Goal: Entertainment & Leisure: Consume media (video, audio)

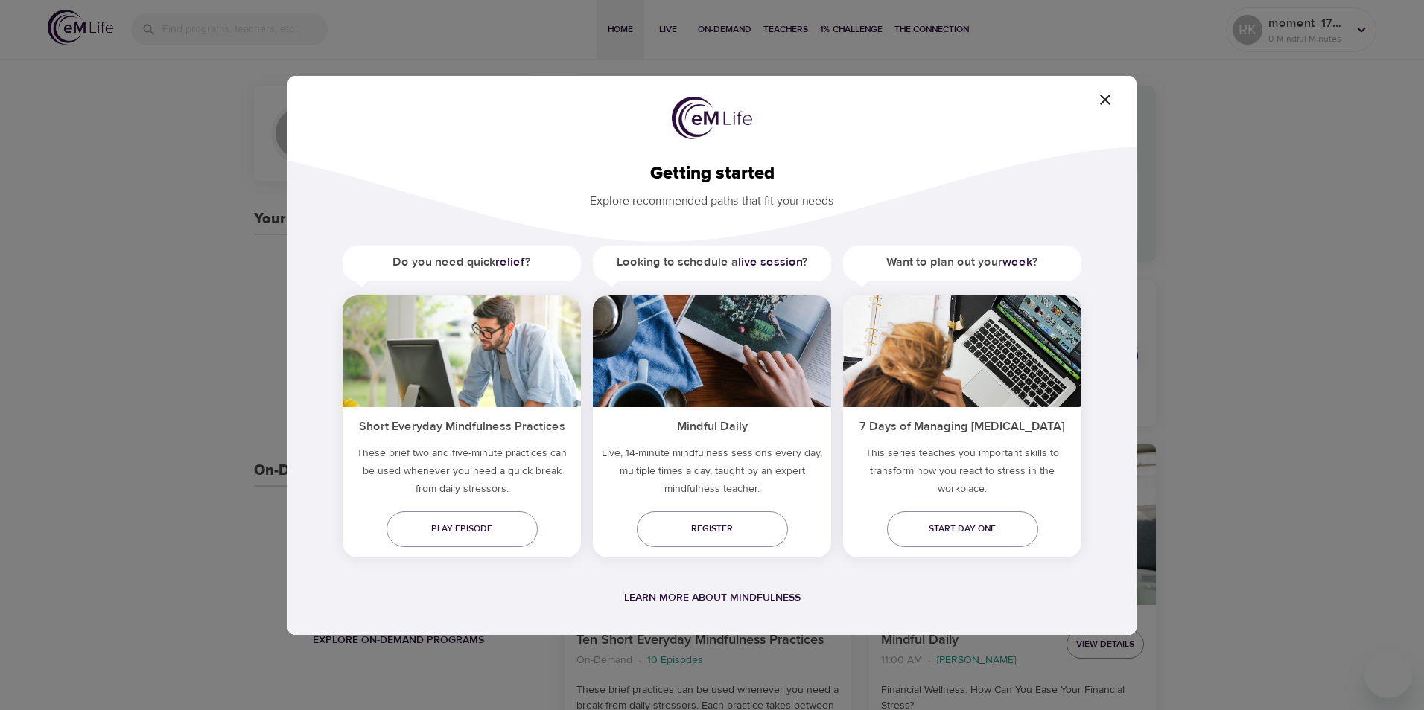
click at [1101, 101] on icon "button" at bounding box center [1105, 100] width 18 height 18
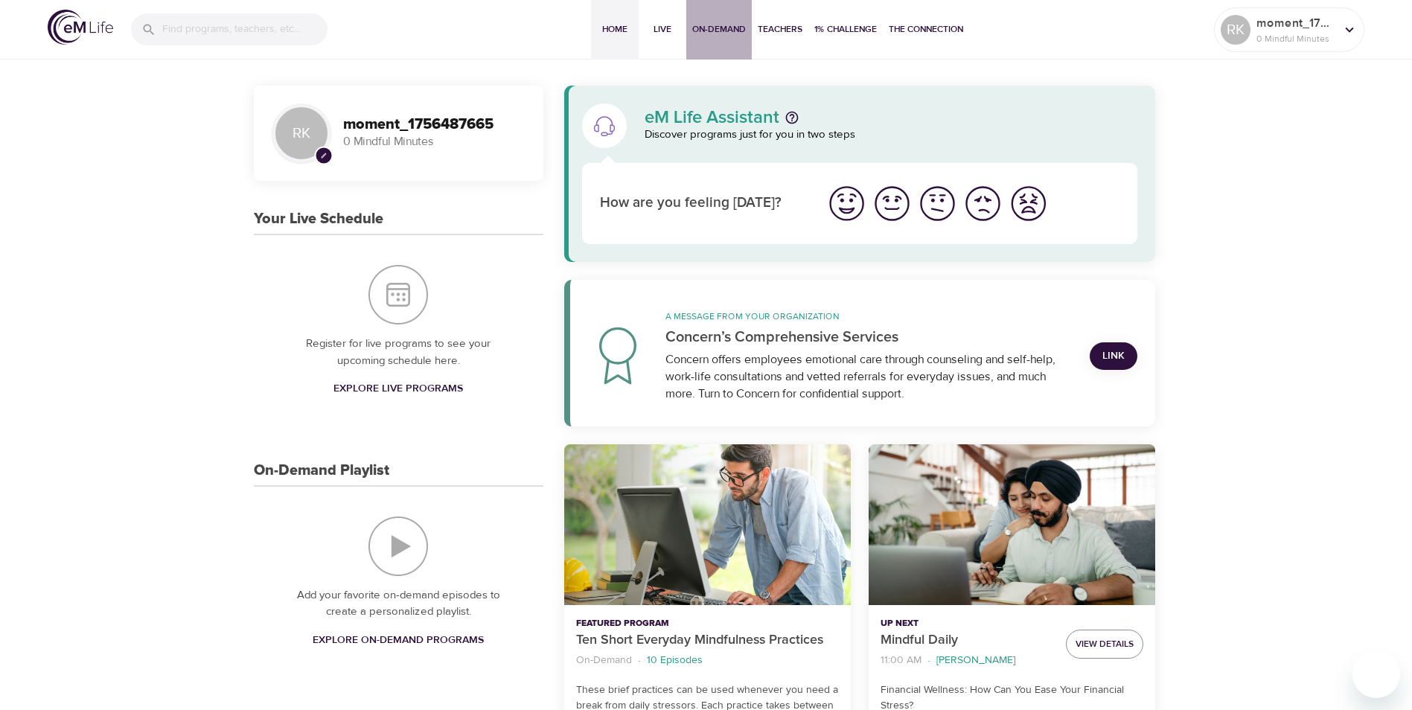
click at [721, 38] on button "On-Demand" at bounding box center [719, 30] width 66 height 60
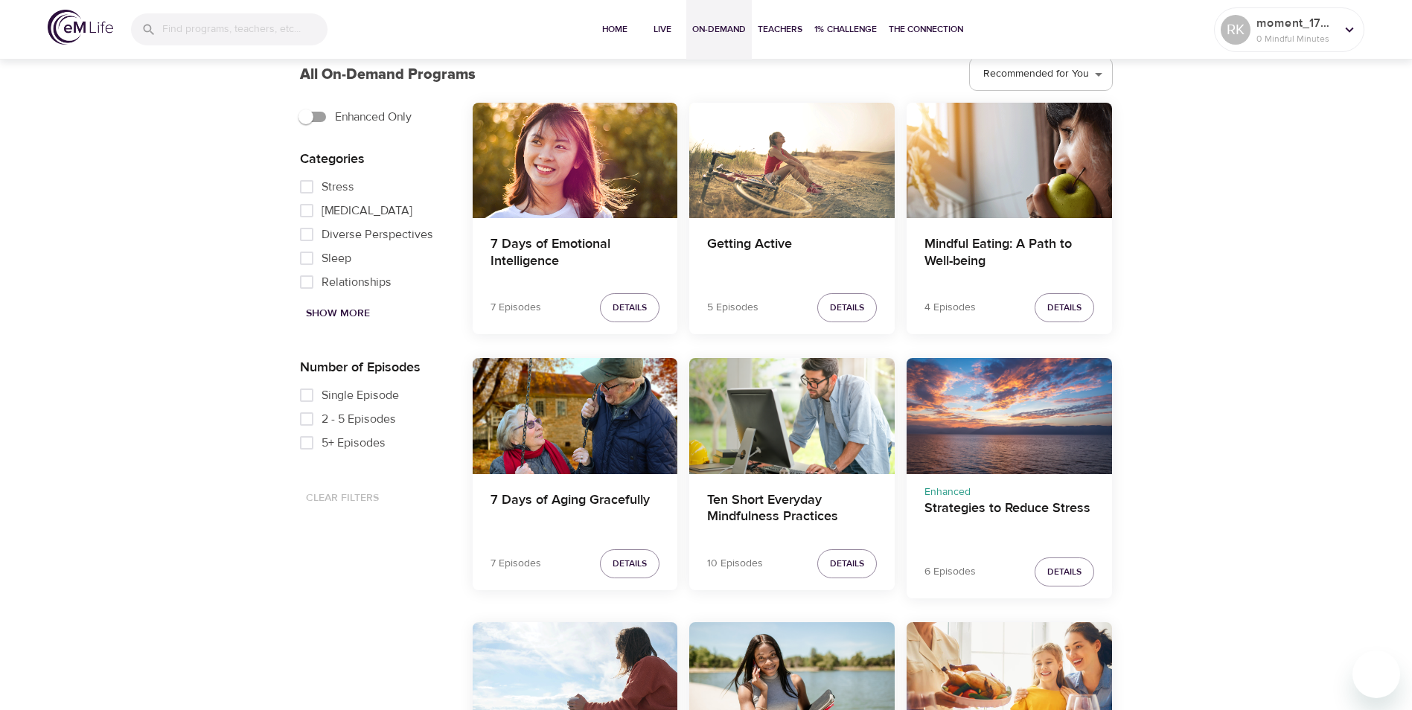
scroll to position [447, 0]
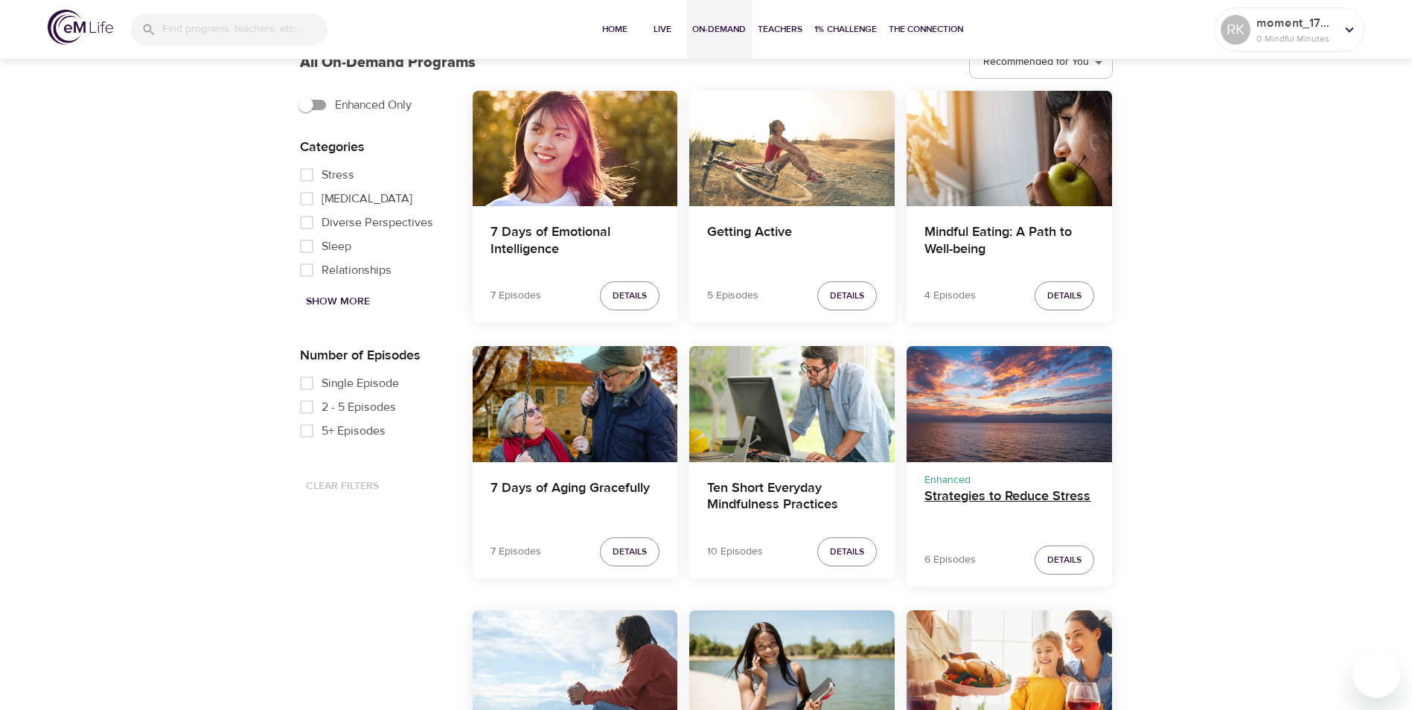
click at [1027, 497] on h4 "Strategies to Reduce Stress" at bounding box center [1010, 506] width 170 height 36
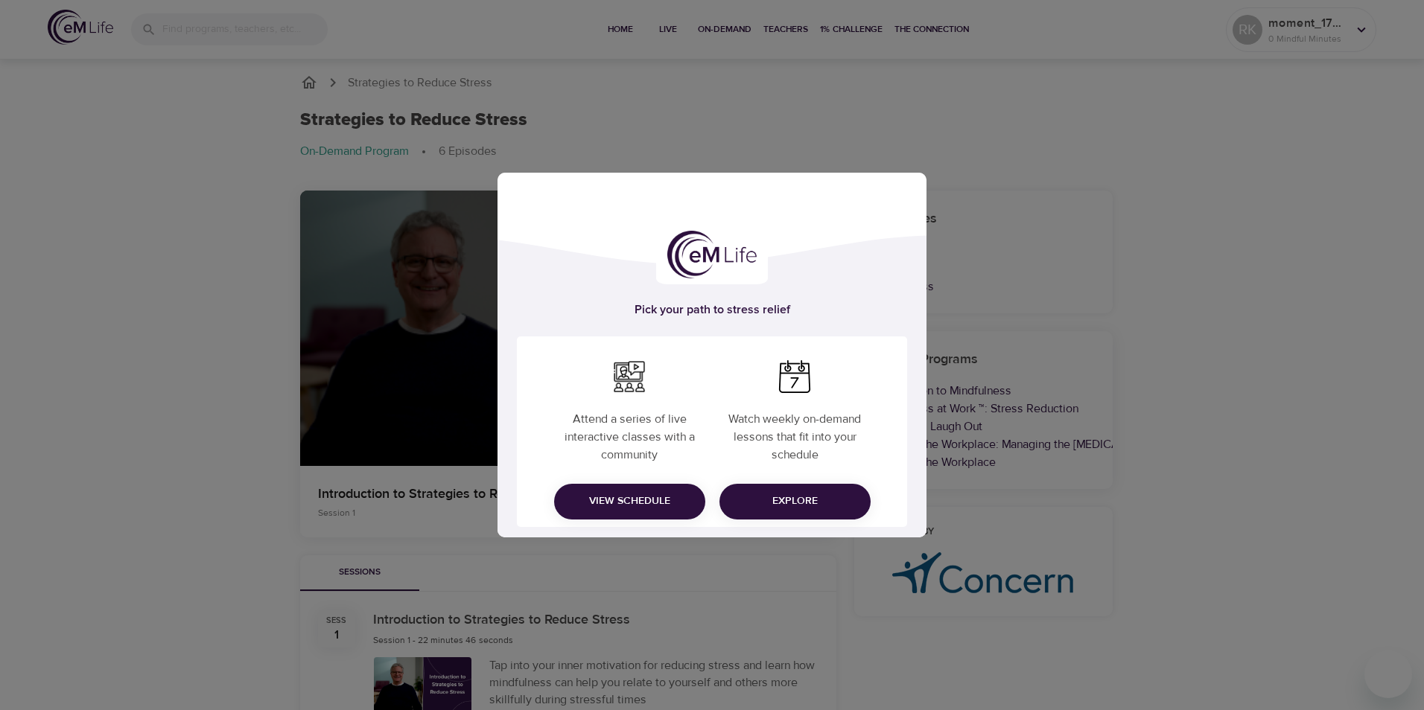
click at [984, 156] on div "Pick your path to stress relief Attend a series of live interactive classes wit…" at bounding box center [712, 355] width 1424 height 710
click at [305, 425] on div "Pick your path to stress relief Attend a series of live interactive classes wit…" at bounding box center [712, 355] width 1424 height 710
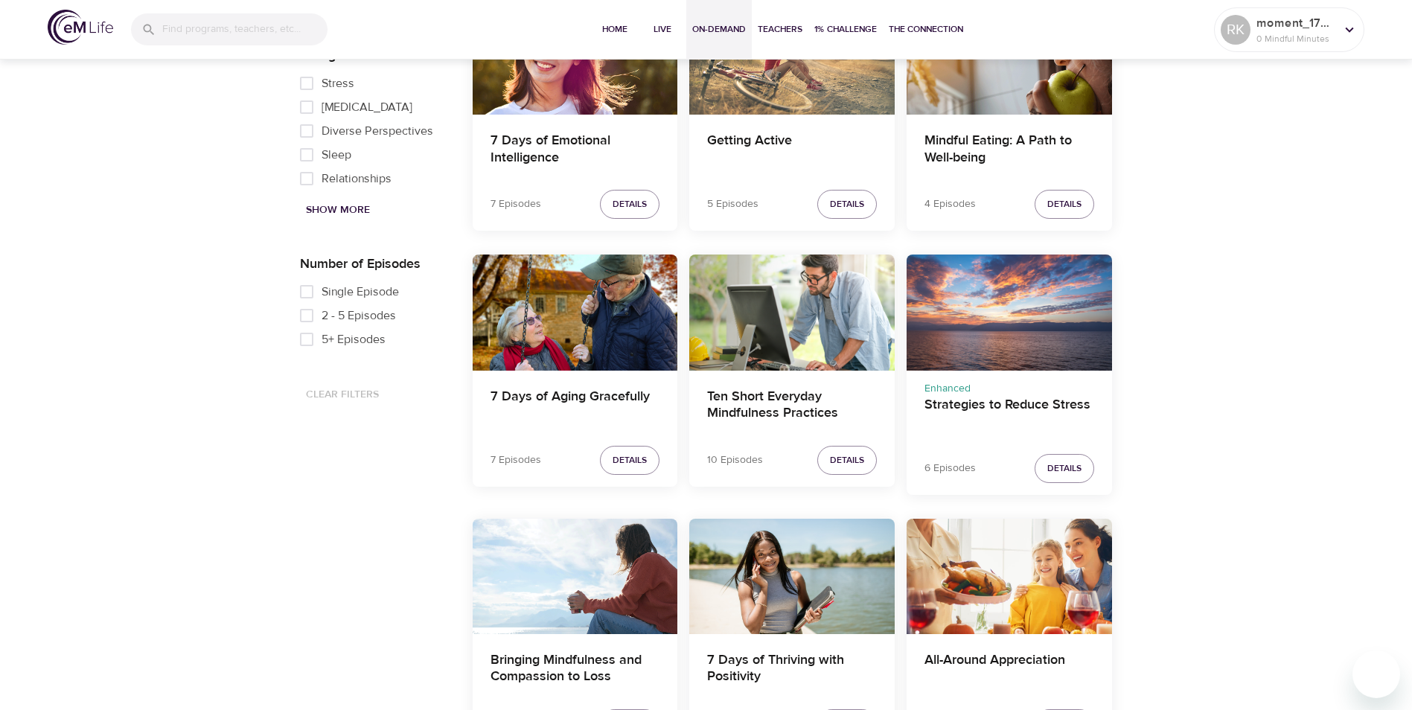
scroll to position [447, 0]
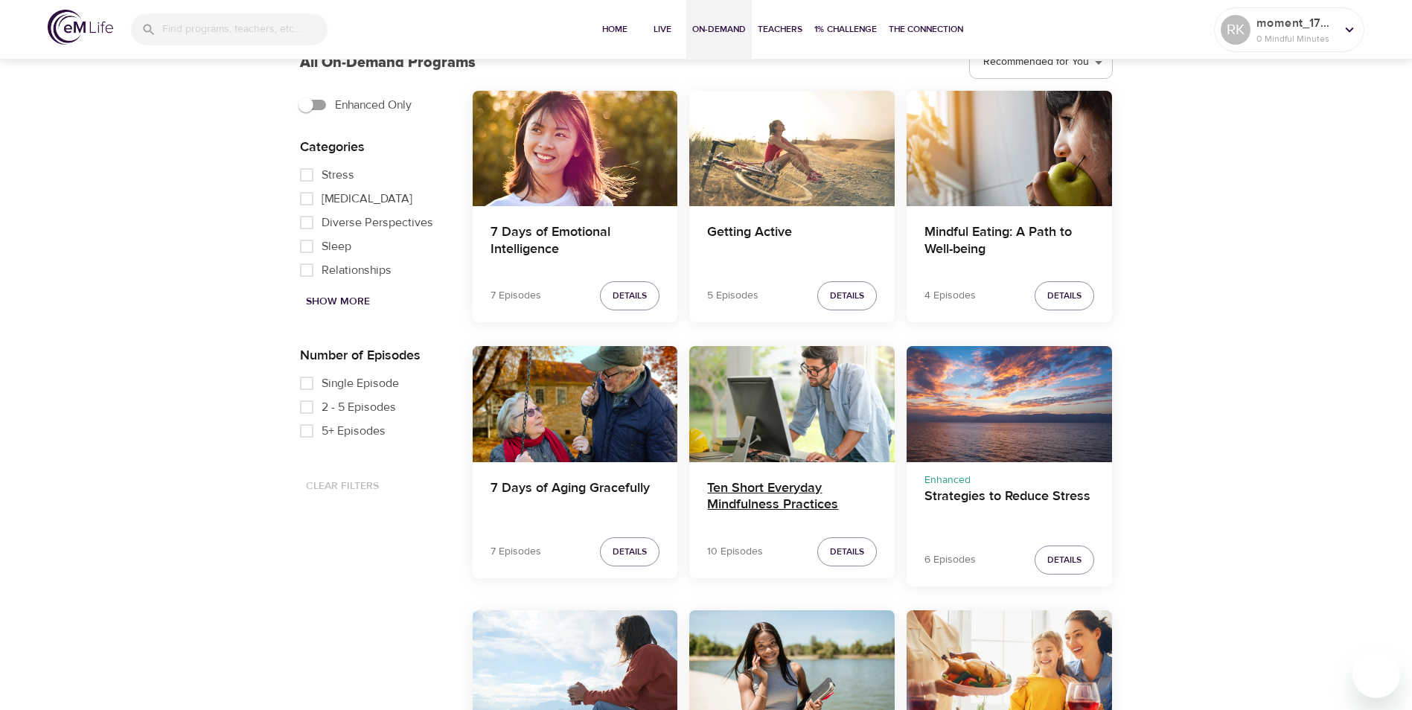
click at [768, 500] on h4 "Ten Short Everyday Mindfulness Practices" at bounding box center [792, 498] width 170 height 36
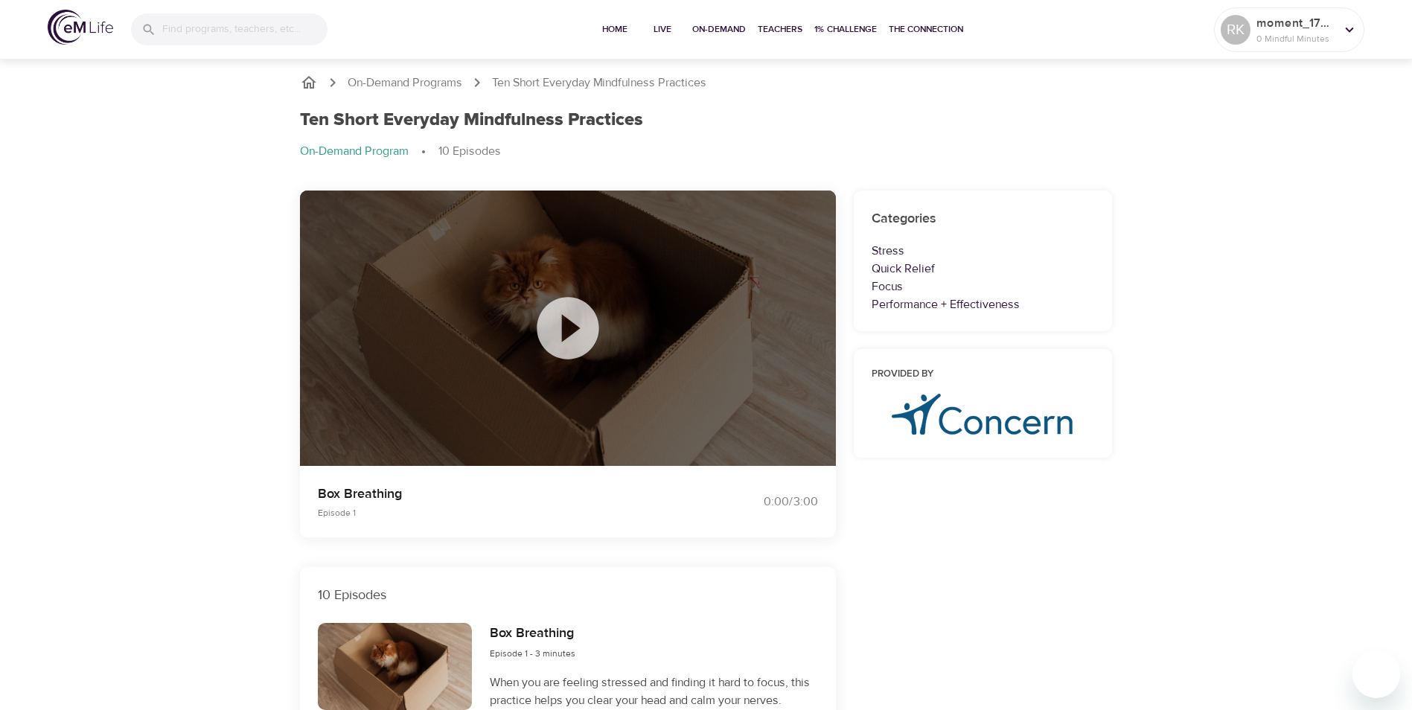
click at [569, 331] on icon at bounding box center [568, 328] width 74 height 74
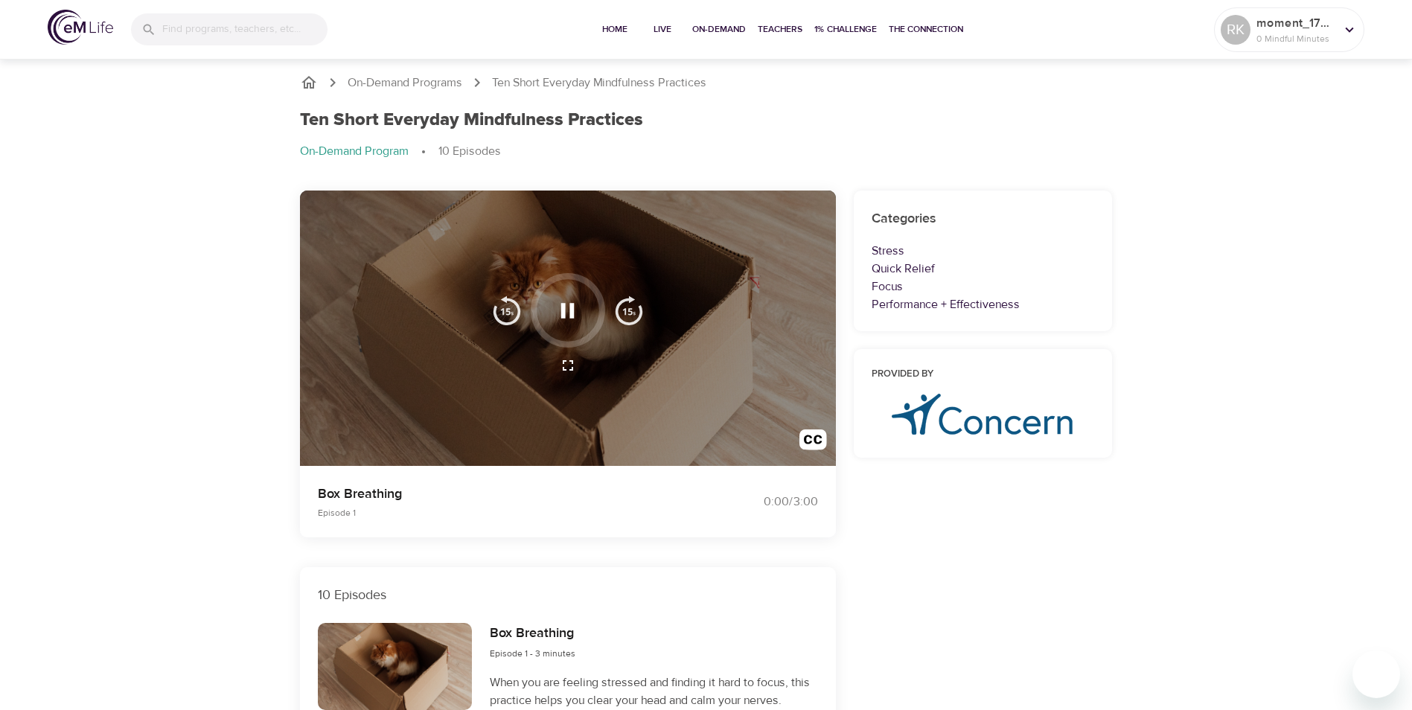
click at [569, 365] on icon "button" at bounding box center [568, 366] width 18 height 18
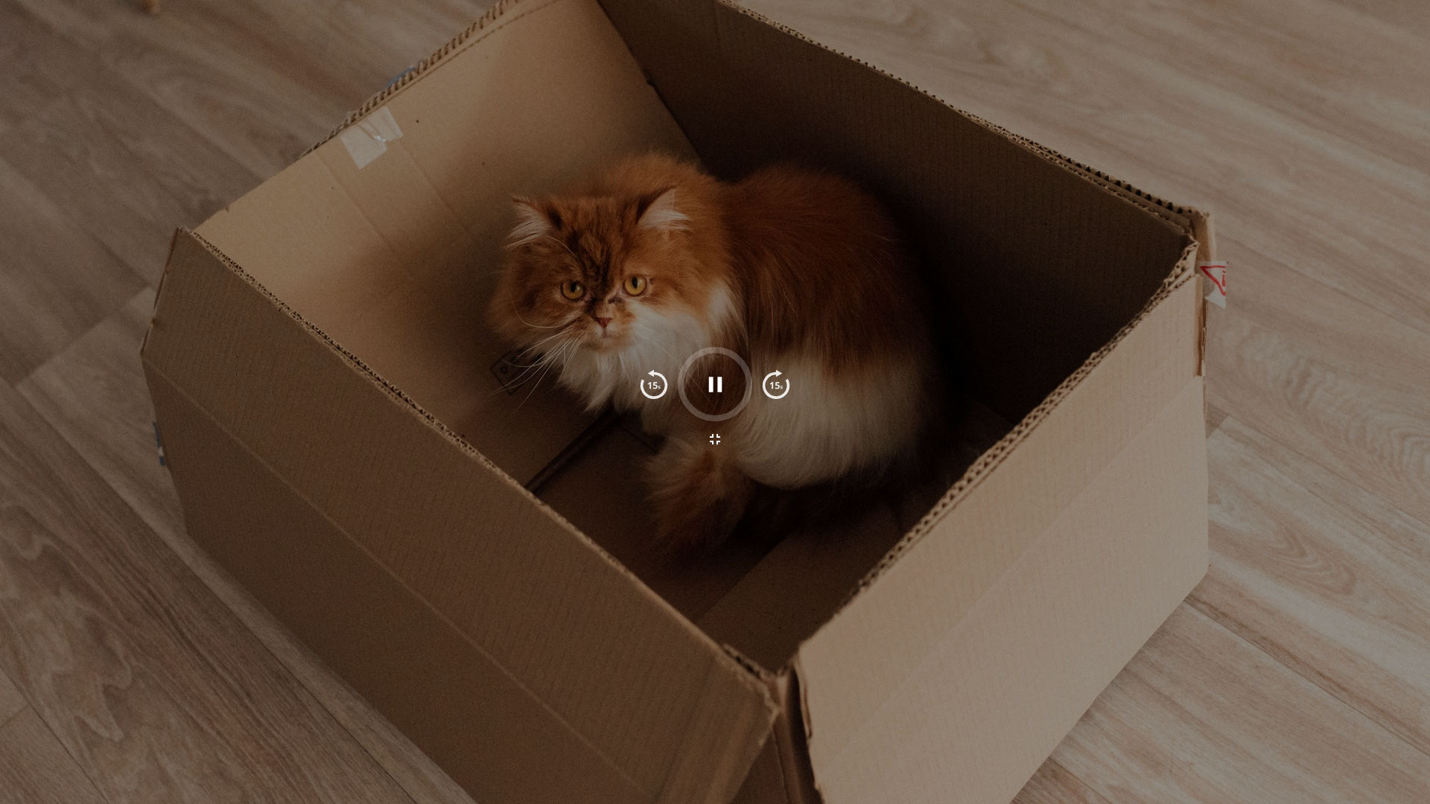
click at [719, 375] on icon "button" at bounding box center [715, 385] width 26 height 26
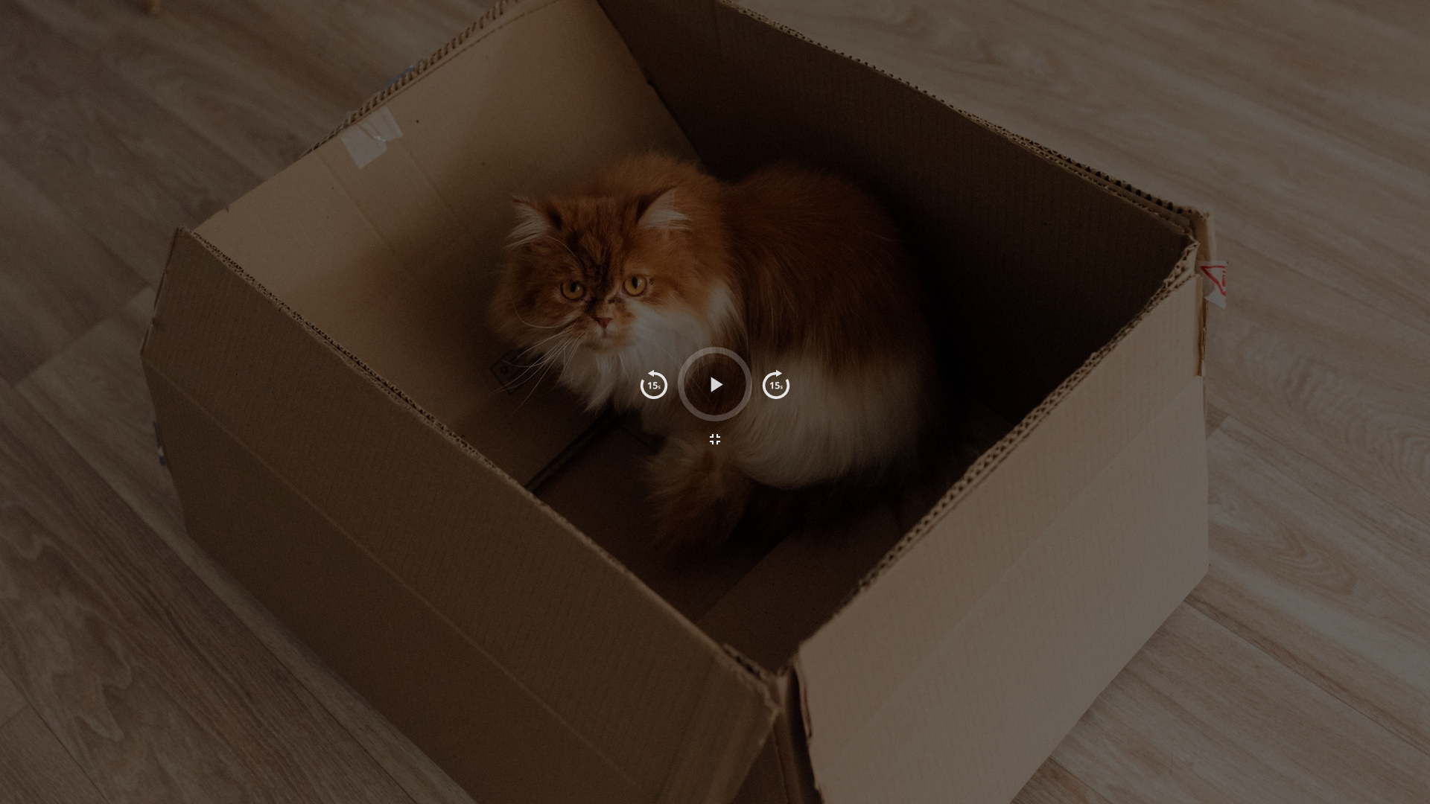
click at [709, 385] on icon "button" at bounding box center [715, 385] width 26 height 26
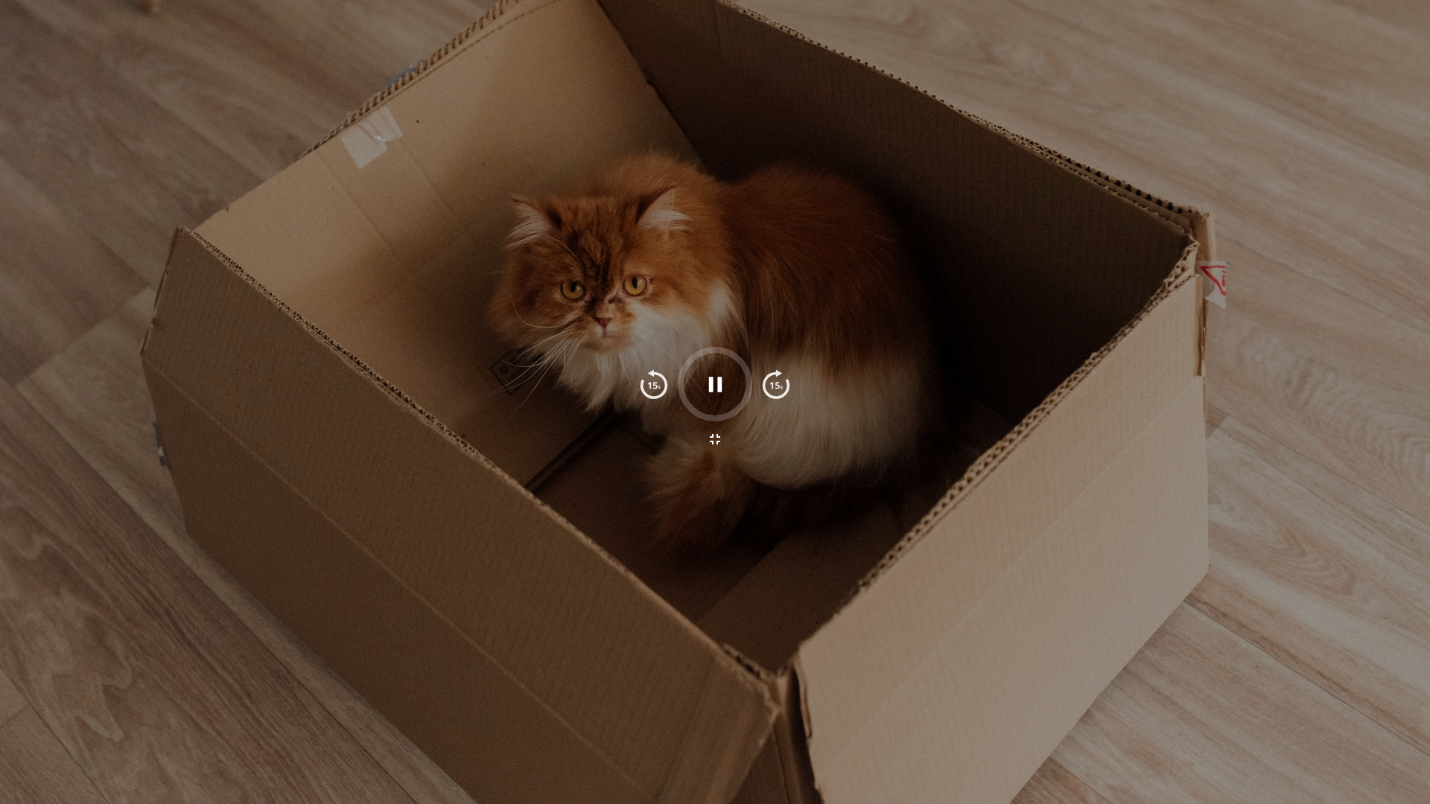
click at [716, 437] on icon "button" at bounding box center [715, 439] width 18 height 18
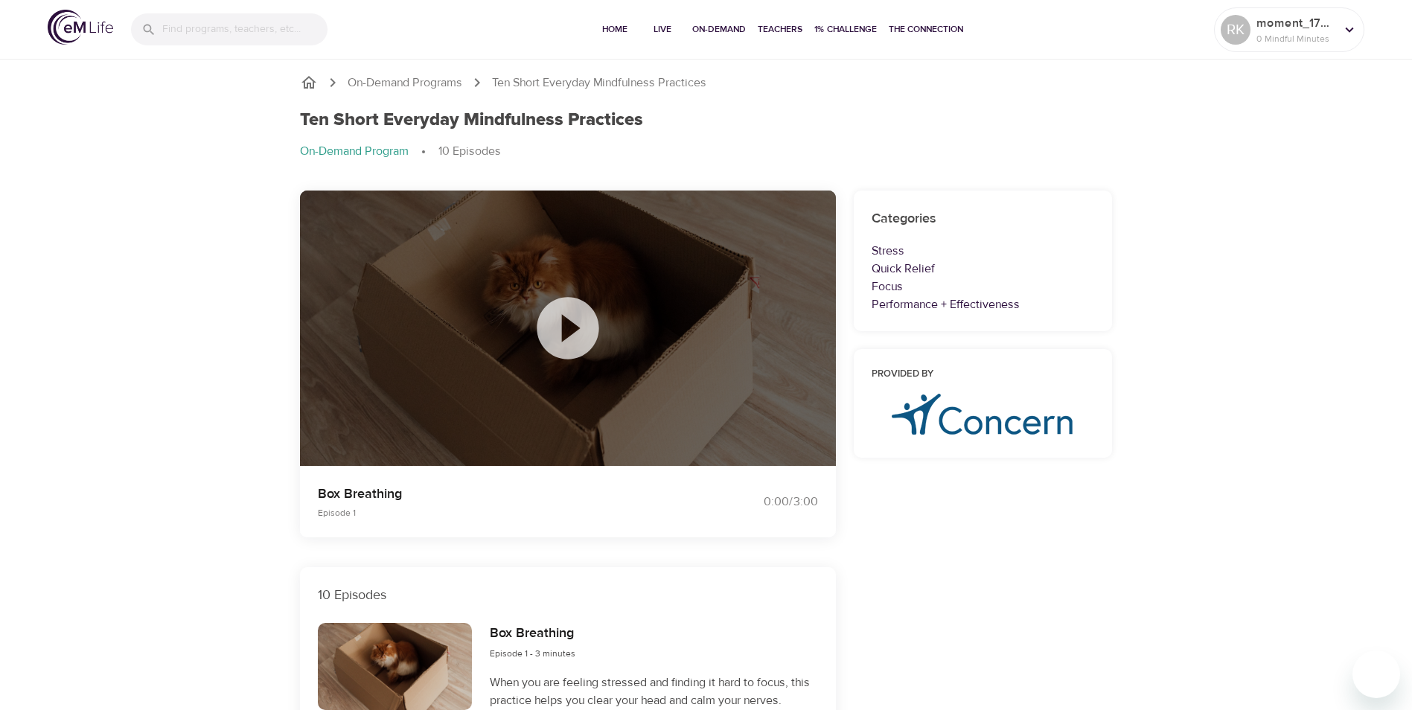
click at [560, 335] on icon at bounding box center [568, 328] width 62 height 62
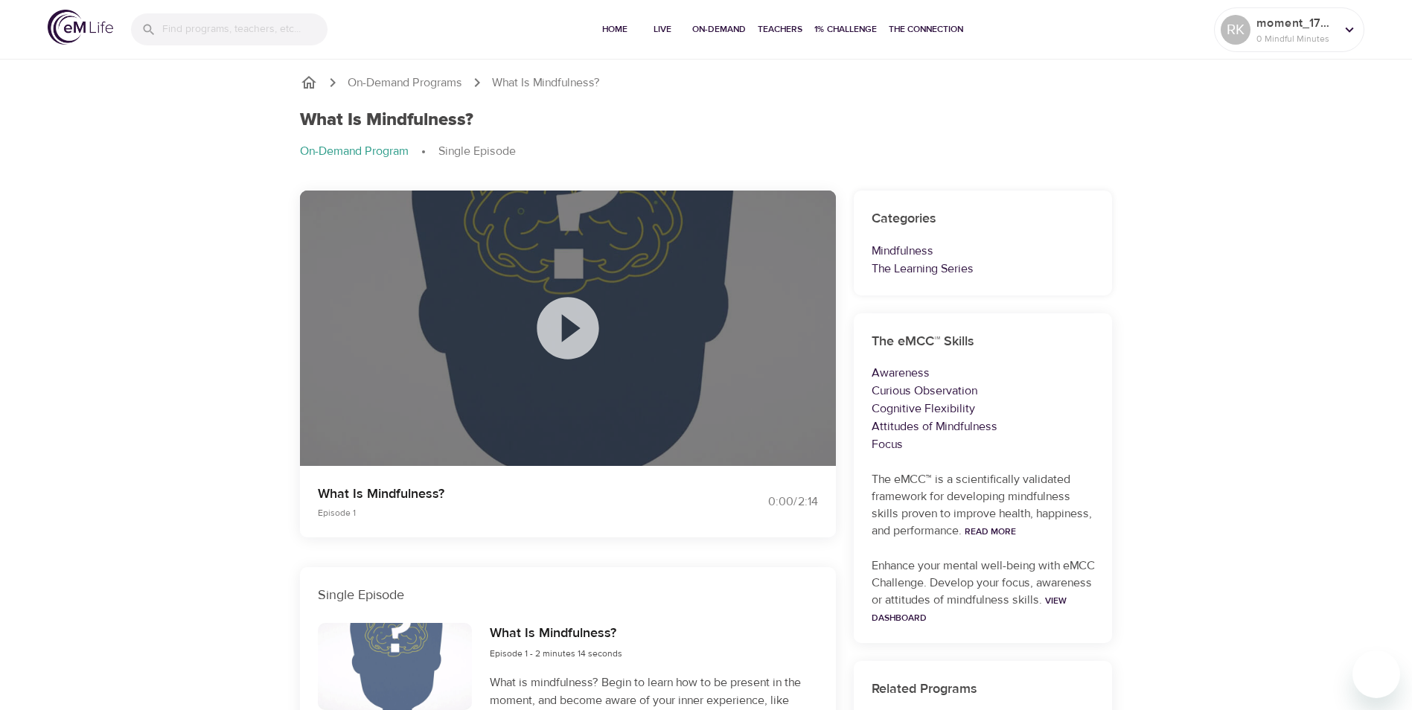
click at [571, 328] on icon at bounding box center [568, 328] width 74 height 74
click at [1346, 31] on icon at bounding box center [1350, 30] width 16 height 16
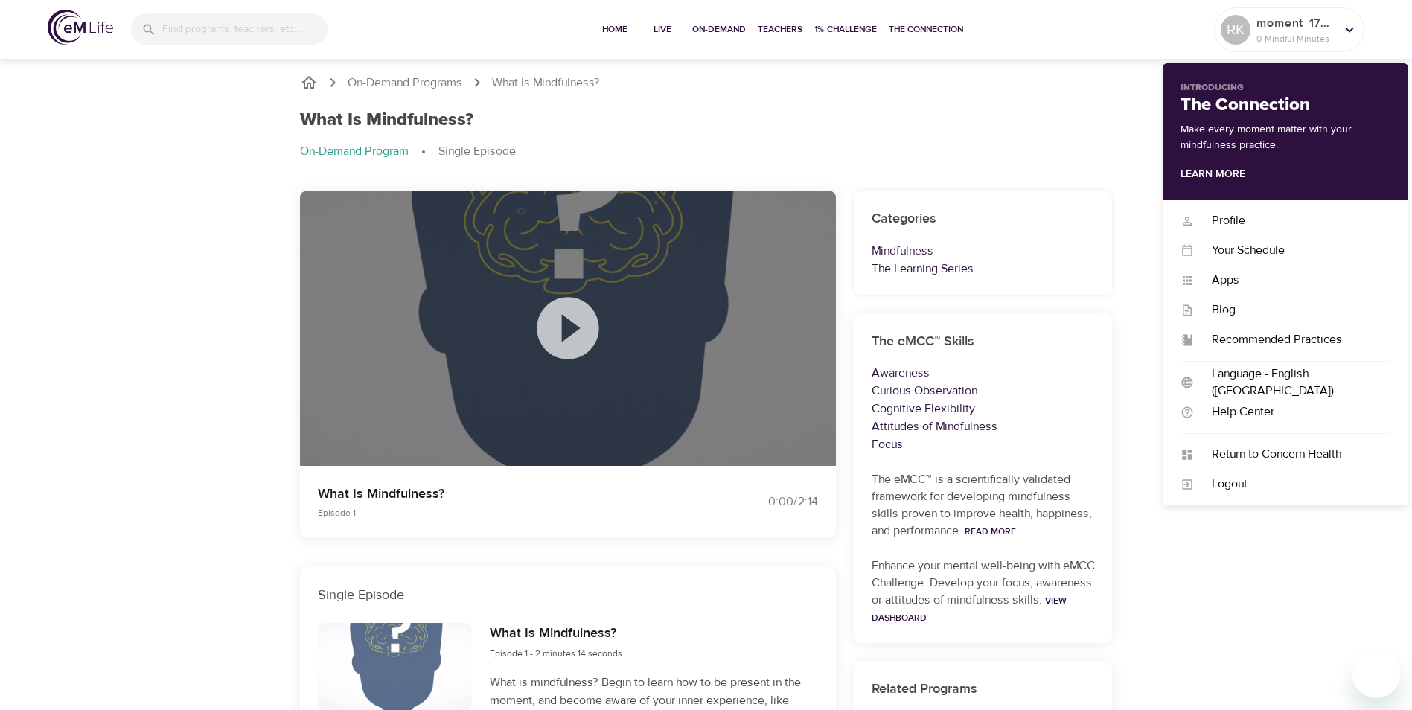
click at [85, 31] on img at bounding box center [81, 27] width 66 height 35
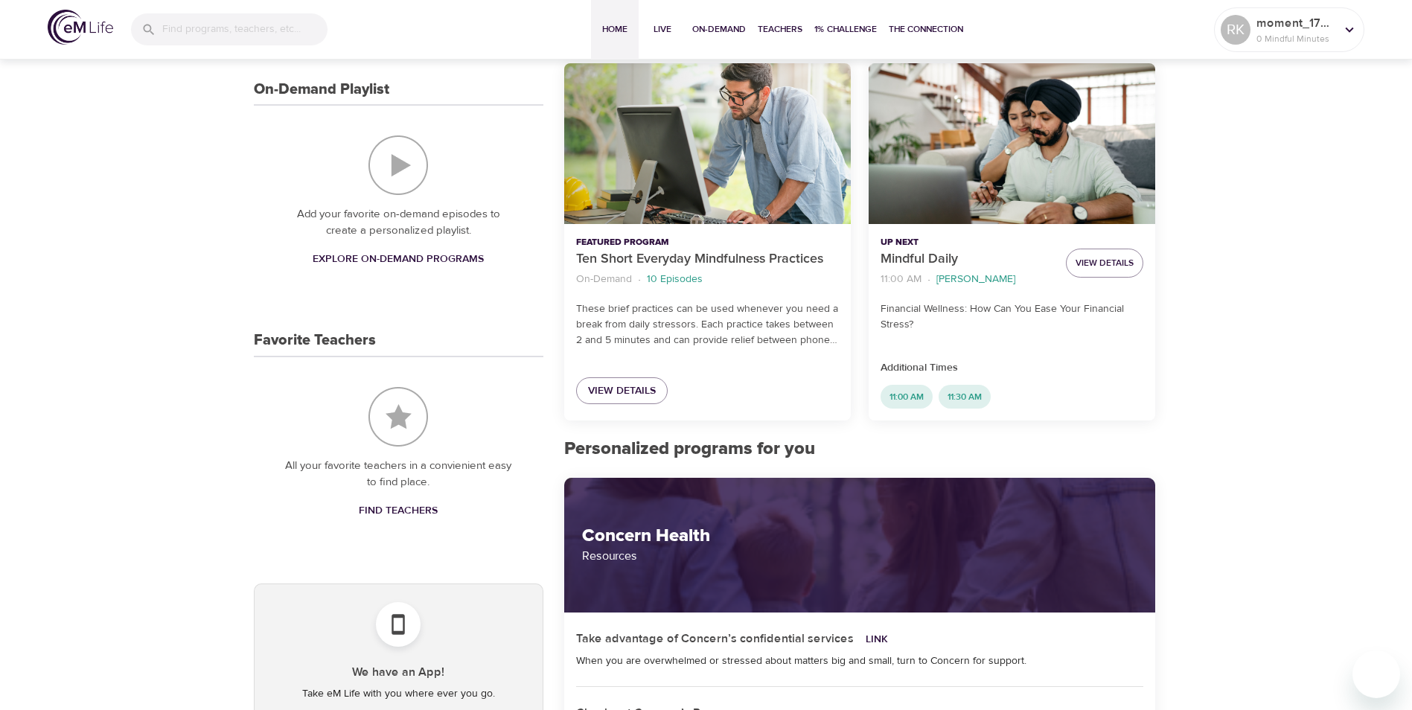
scroll to position [298, 0]
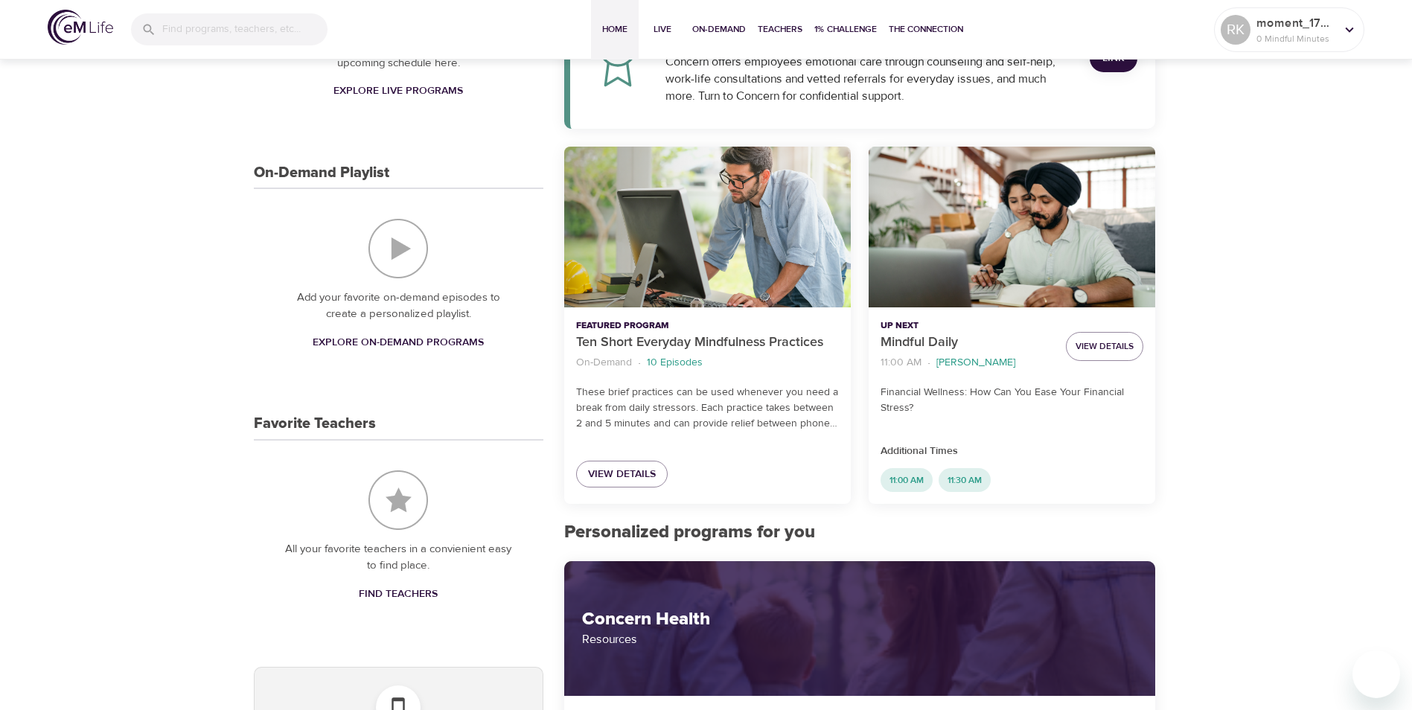
click at [676, 259] on div "Ten Short Everyday Mindfulness Practices" at bounding box center [707, 228] width 287 height 162
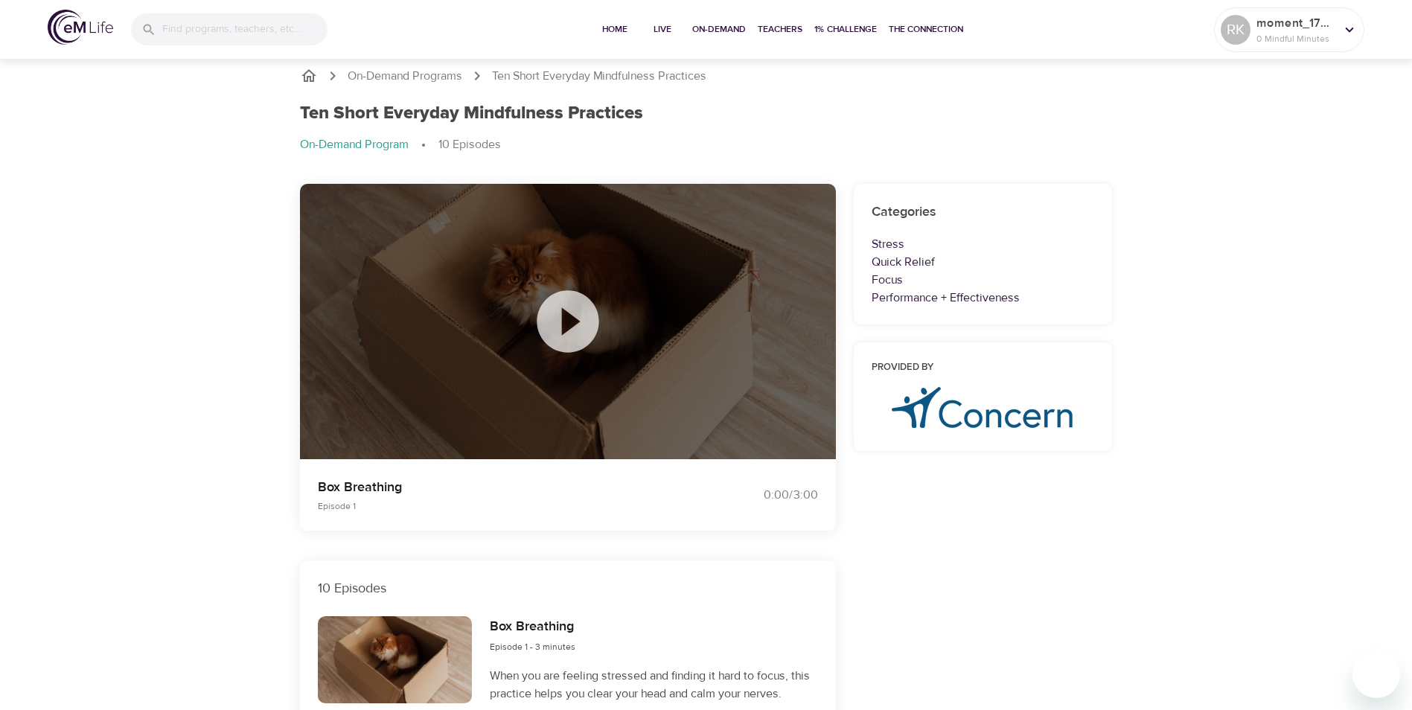
scroll to position [298, 0]
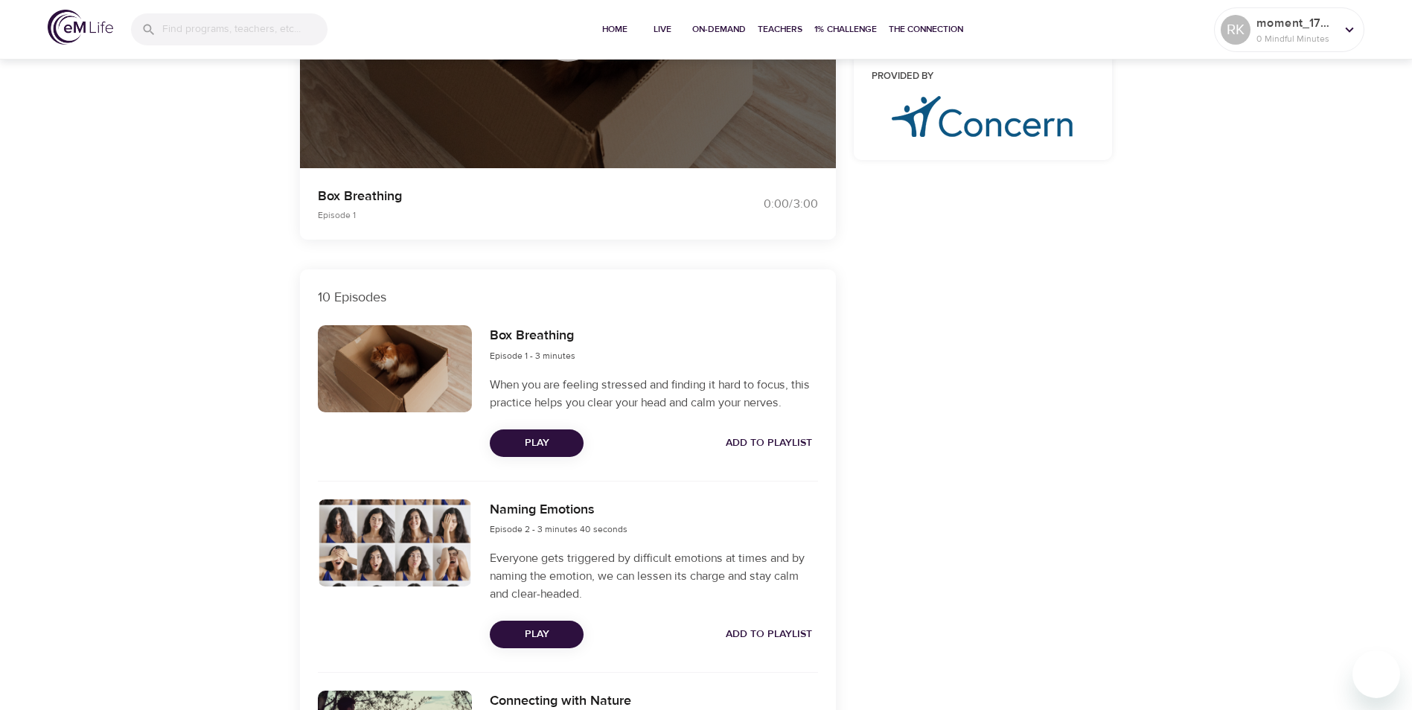
click at [564, 450] on span "Play" at bounding box center [537, 443] width 70 height 19
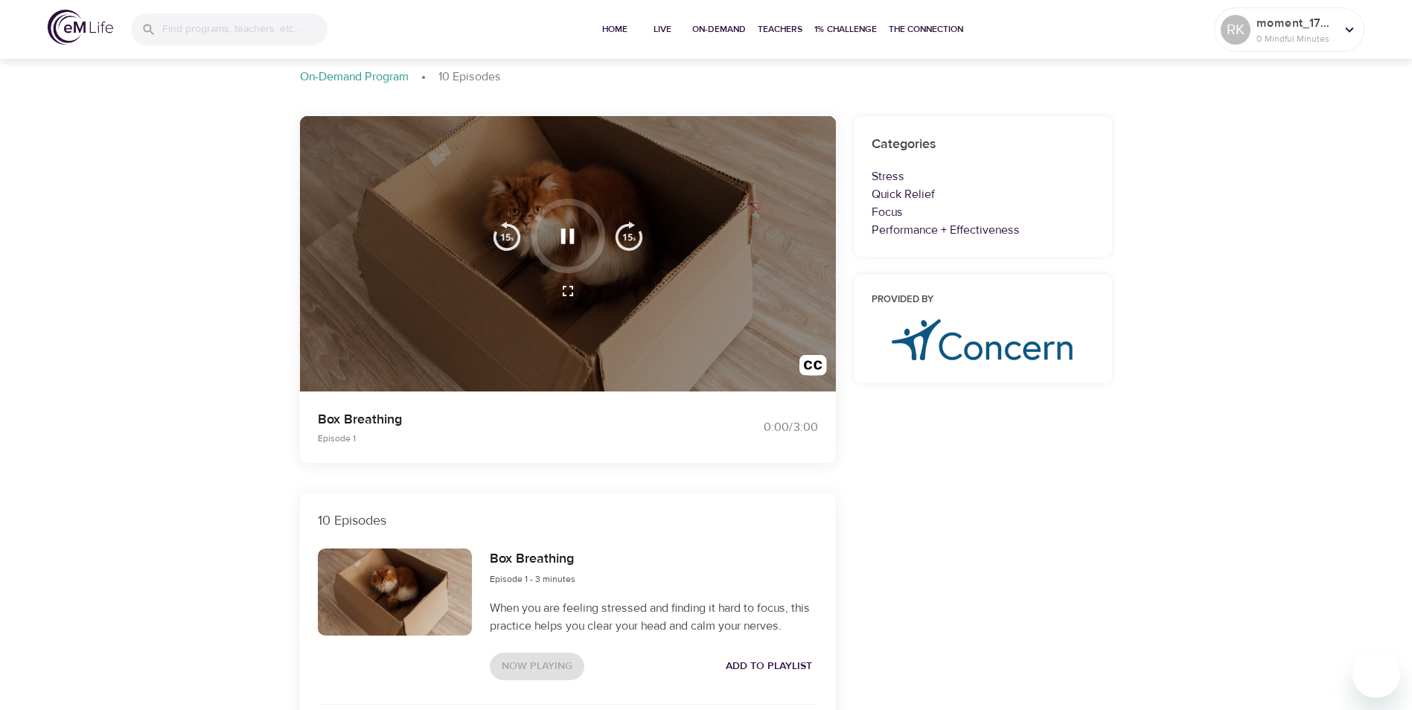
scroll to position [0, 0]
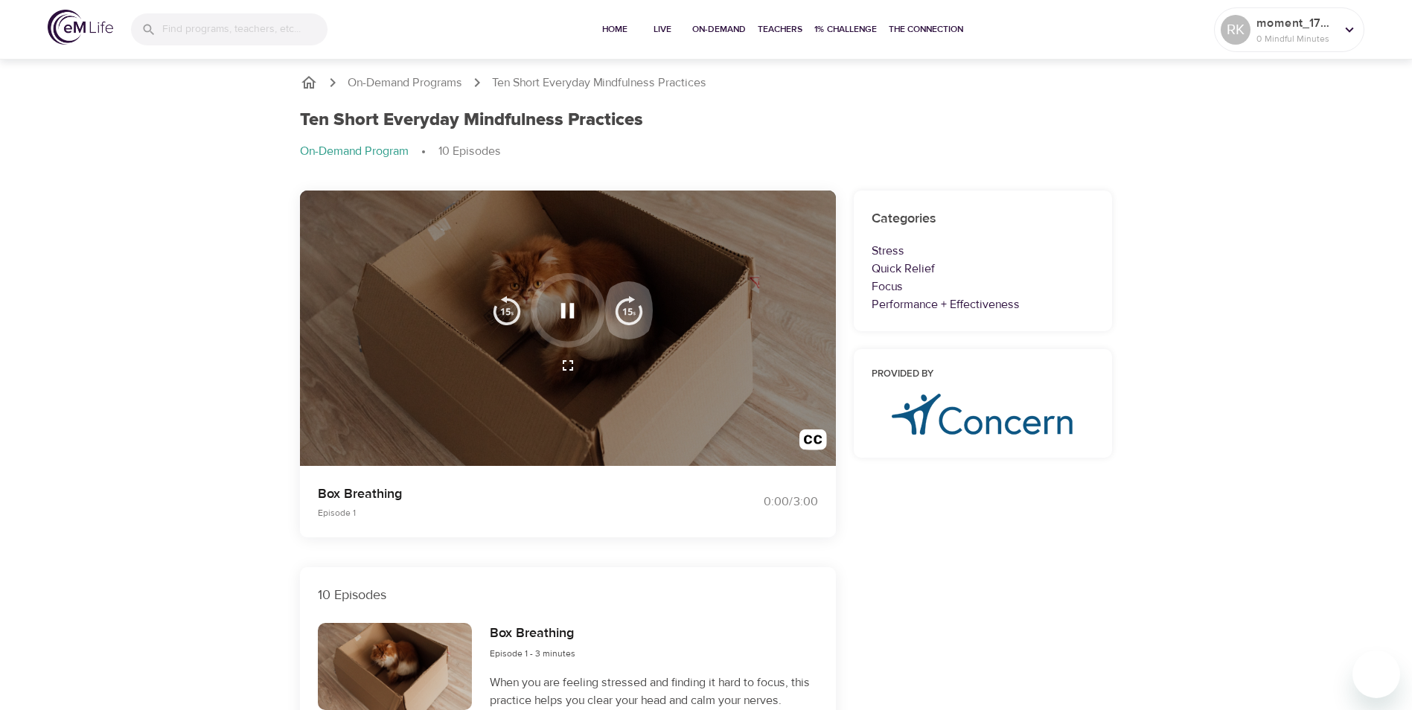
click at [627, 313] on img "button" at bounding box center [629, 311] width 30 height 30
click at [504, 303] on img "button" at bounding box center [507, 311] width 30 height 30
click at [660, 439] on div at bounding box center [568, 329] width 536 height 276
click at [565, 362] on icon "button" at bounding box center [568, 365] width 10 height 10
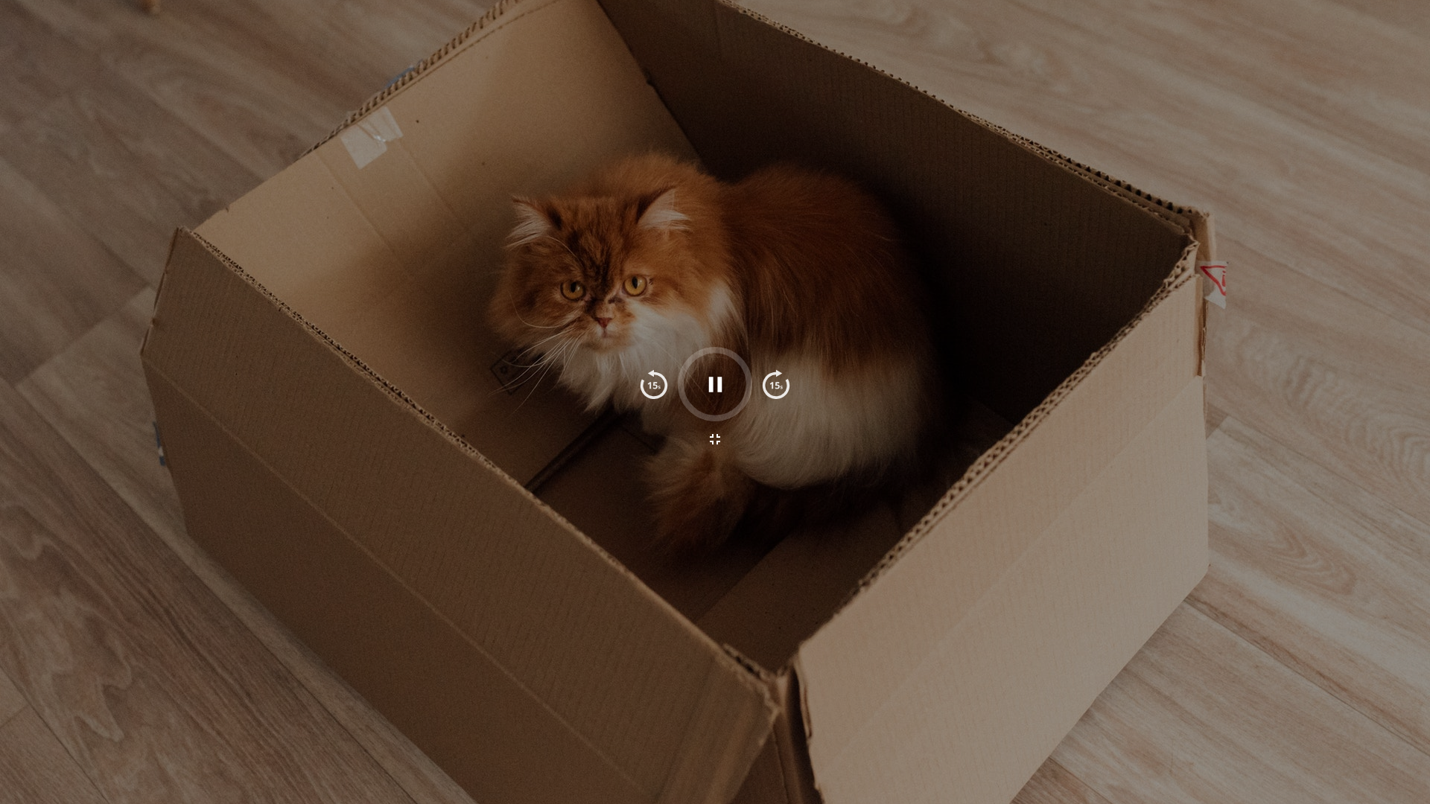
click at [697, 389] on button "button" at bounding box center [715, 385] width 44 height 44
click at [711, 381] on icon "button" at bounding box center [714, 384] width 13 height 15
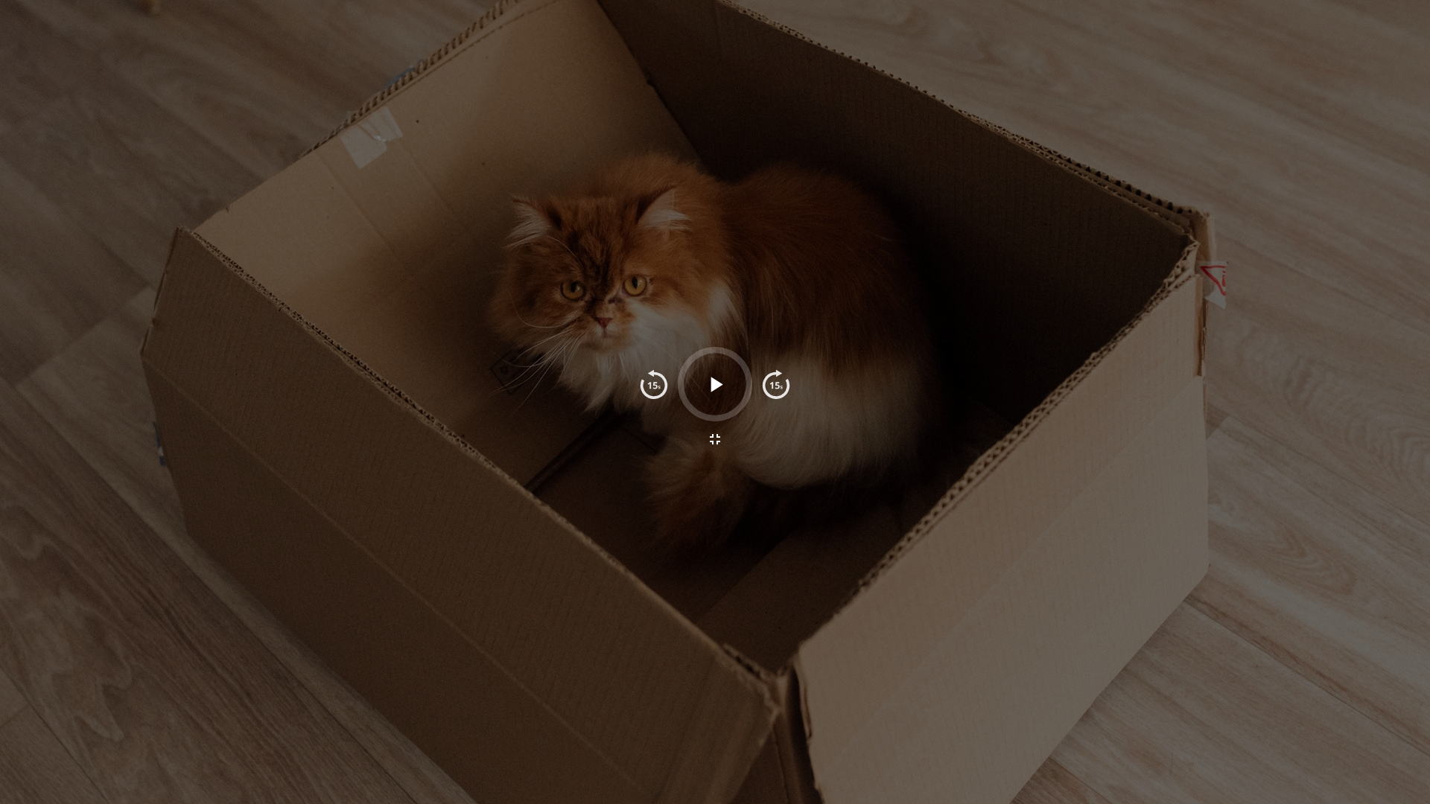
click at [710, 389] on icon "button" at bounding box center [715, 385] width 26 height 26
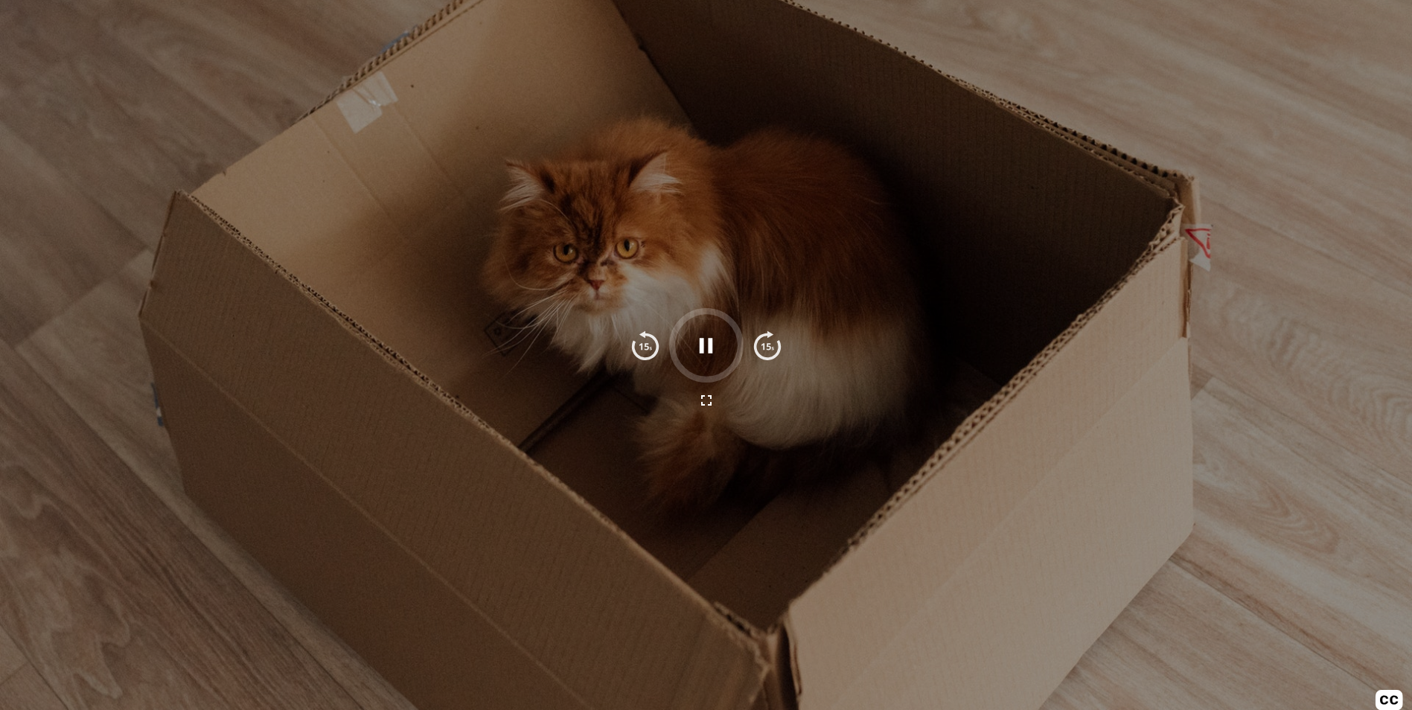
scroll to position [298, 0]
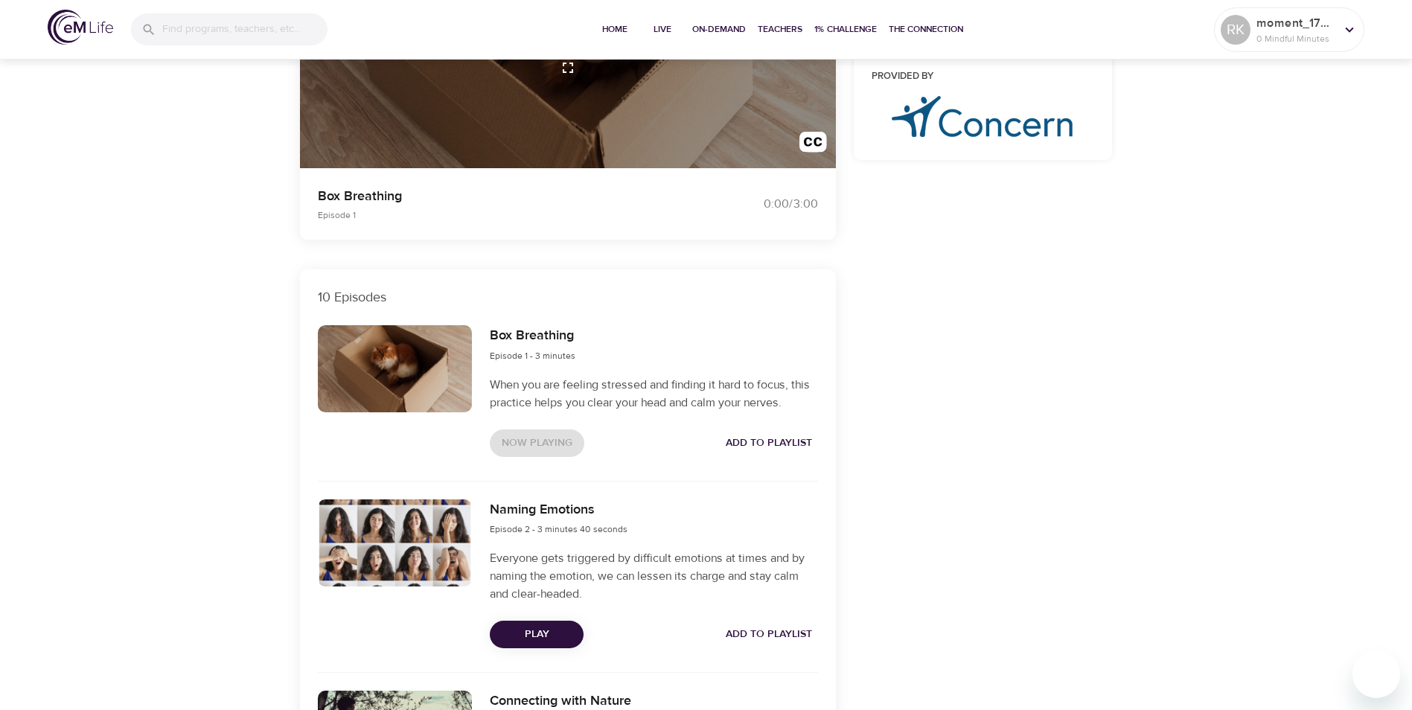
click at [539, 628] on span "Play" at bounding box center [537, 634] width 70 height 19
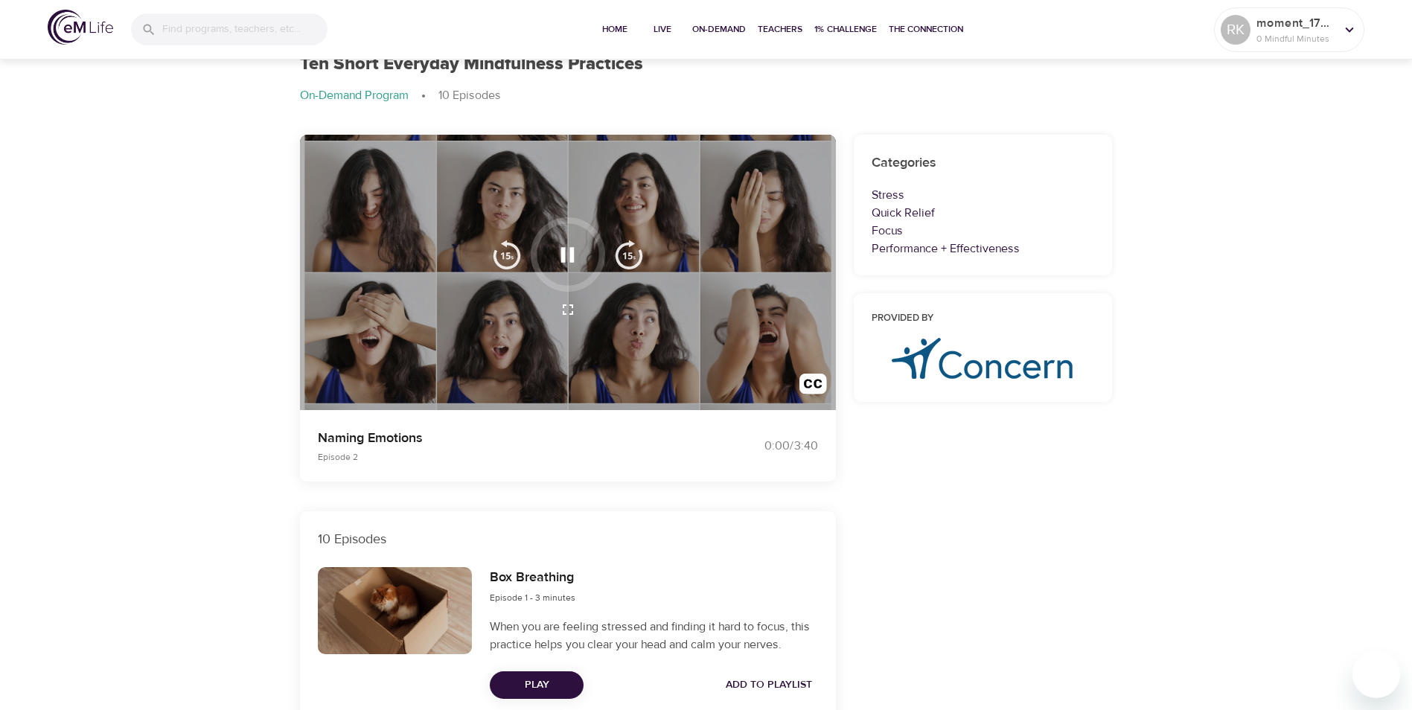
scroll to position [0, 0]
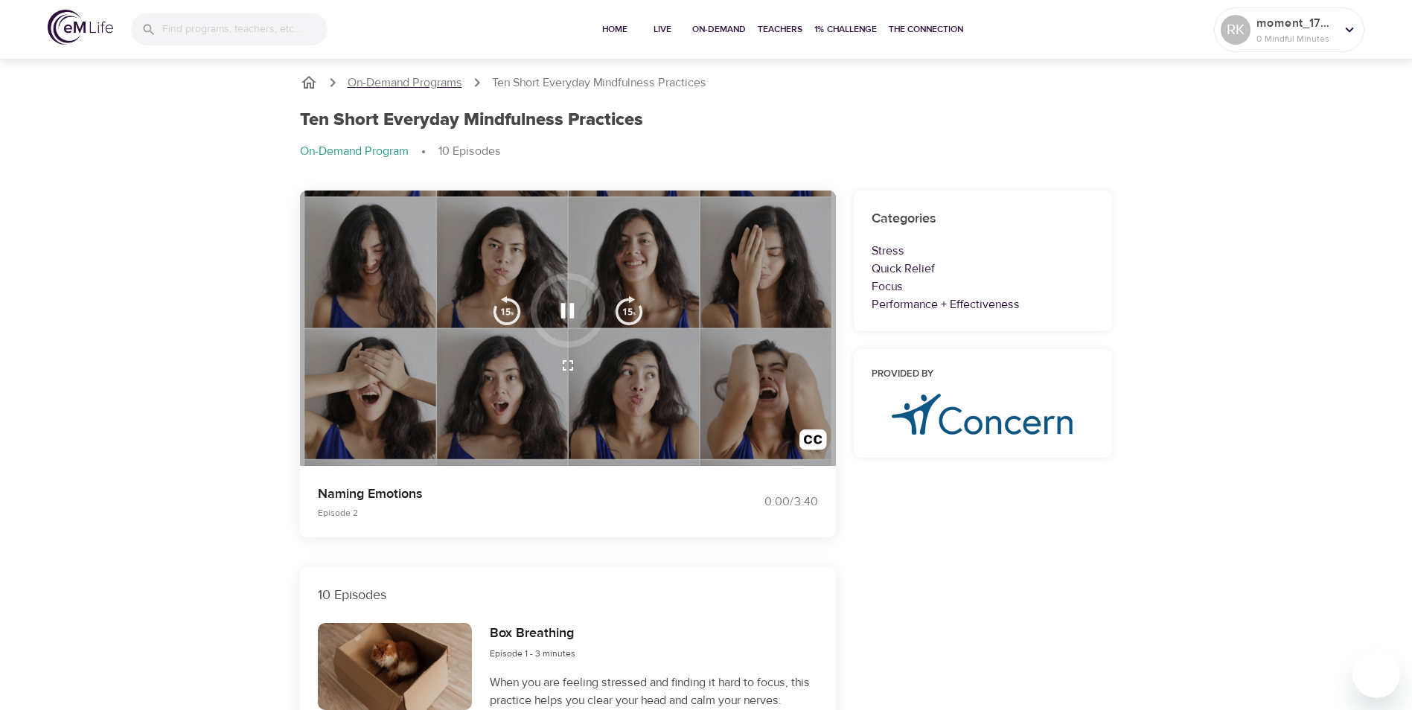
click at [447, 83] on p "On-Demand Programs" at bounding box center [405, 82] width 115 height 17
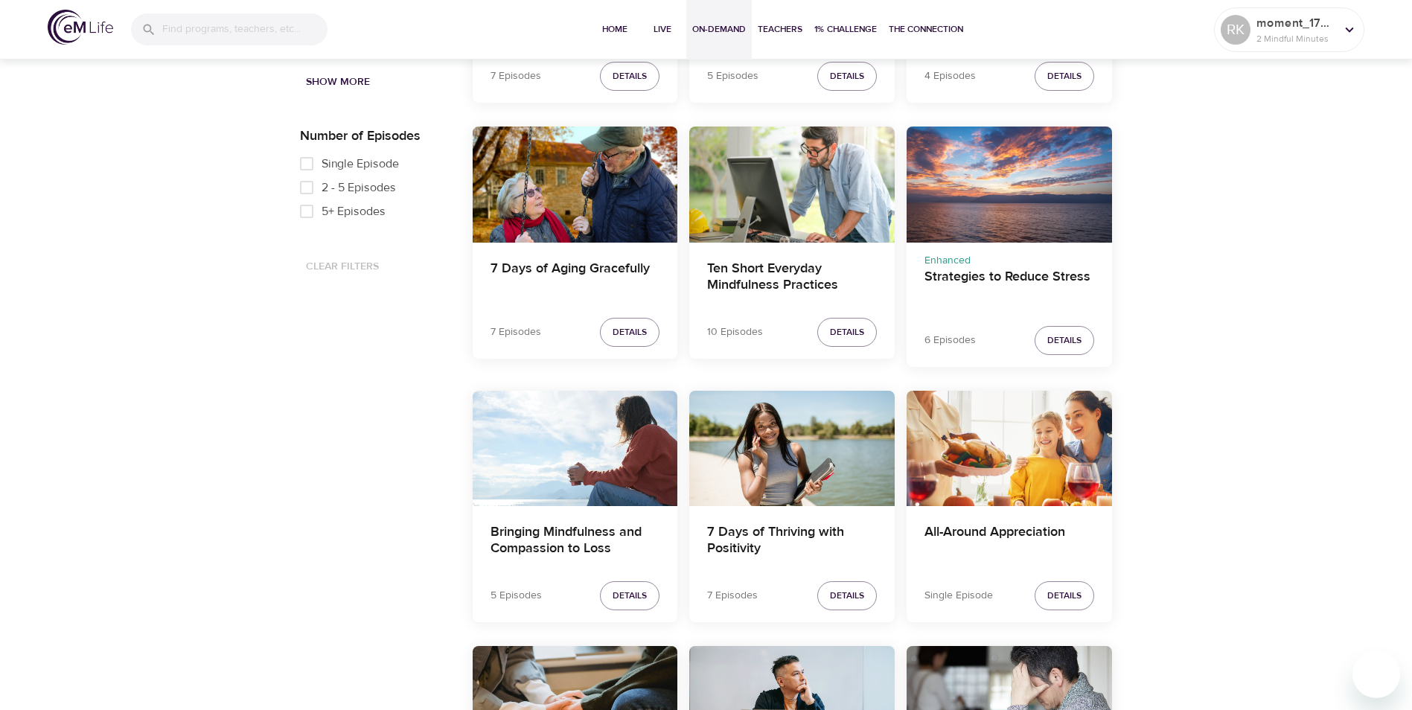
scroll to position [670, 0]
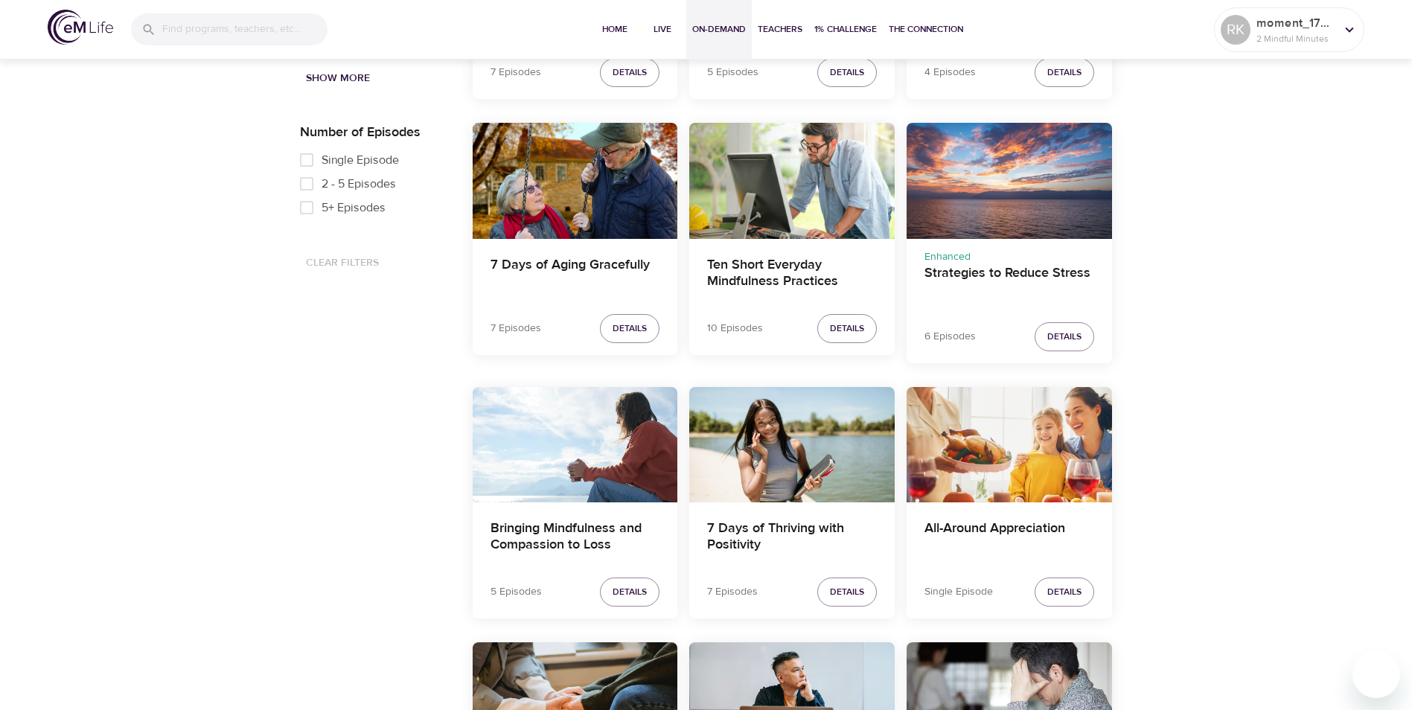
click at [1009, 445] on div "All-Around Appreciation" at bounding box center [1009, 444] width 205 height 115
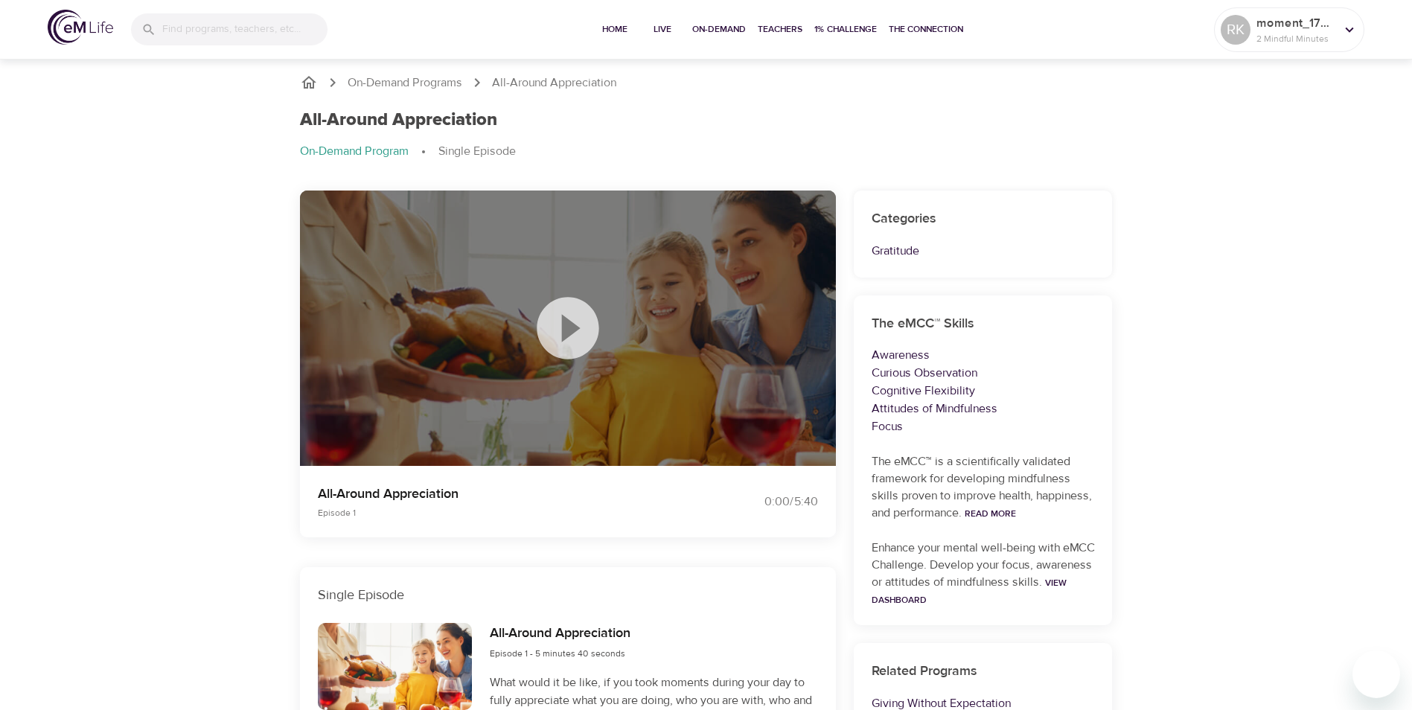
click at [564, 336] on icon at bounding box center [568, 328] width 74 height 74
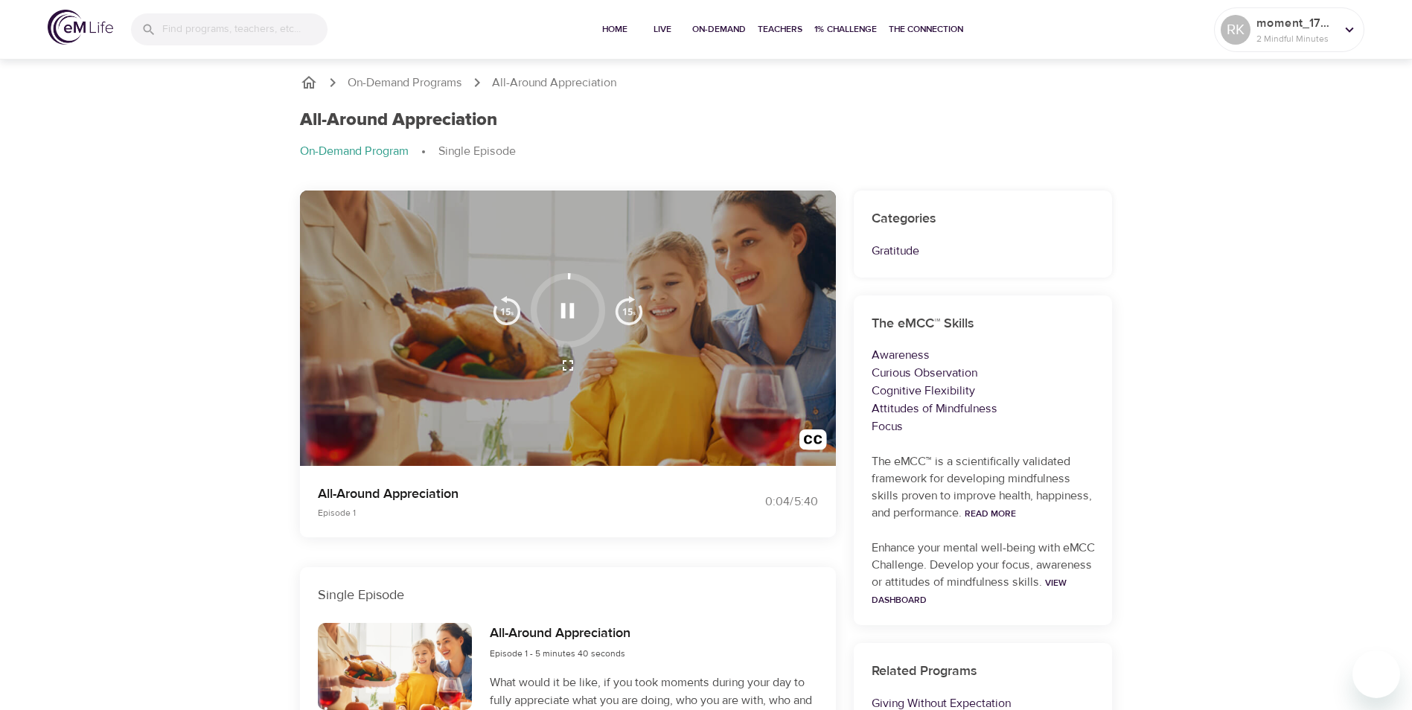
click at [568, 363] on icon "button" at bounding box center [568, 366] width 18 height 18
